Goal: Navigation & Orientation: Find specific page/section

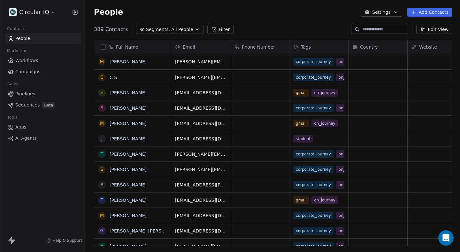
scroll to position [221, 373]
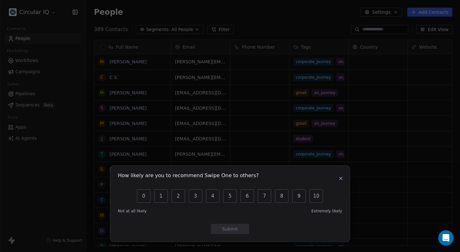
click at [338, 177] on icon "button" at bounding box center [340, 178] width 5 height 5
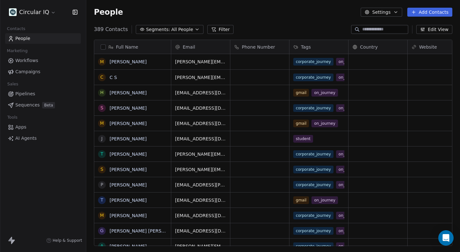
click at [51, 12] on html "Circular IQ Contacts People Marketing Workflows Campaigns Sales Pipelines Seque…" at bounding box center [230, 126] width 460 height 252
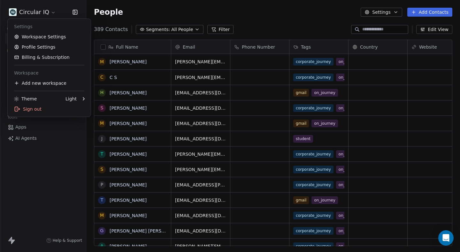
click at [49, 11] on html "Circular IQ Contacts People Marketing Workflows Campaigns Sales Pipelines Seque…" at bounding box center [230, 126] width 460 height 252
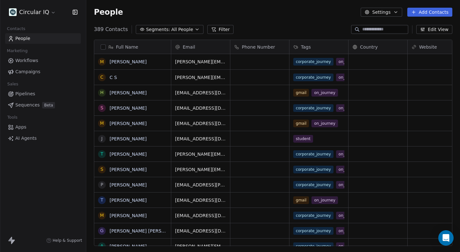
click at [35, 37] on link "People" at bounding box center [43, 38] width 76 height 11
click at [34, 94] on span "Pipelines" at bounding box center [25, 93] width 20 height 7
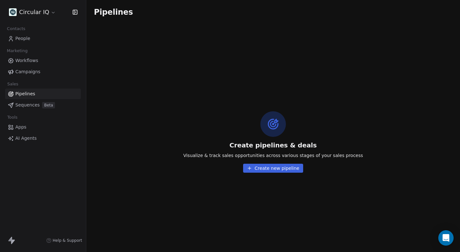
click at [34, 59] on span "Workflows" at bounding box center [26, 60] width 23 height 7
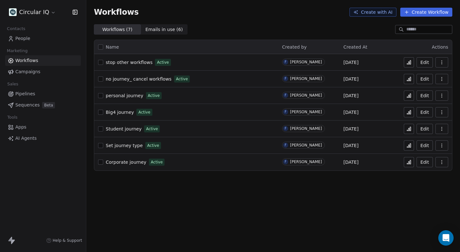
click at [127, 160] on span "Corporate journey" at bounding box center [126, 161] width 41 height 5
